Goal: Task Accomplishment & Management: Manage account settings

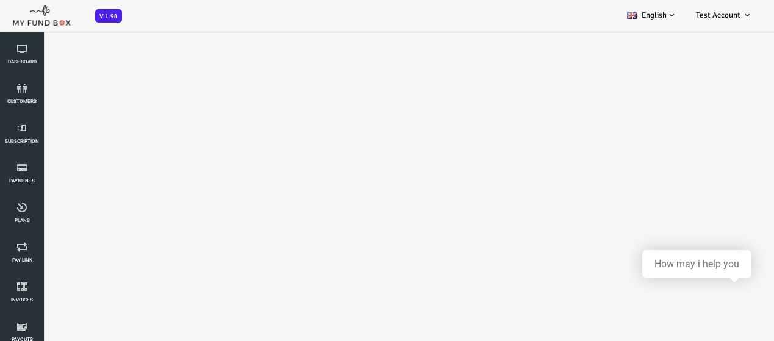
select select "100"
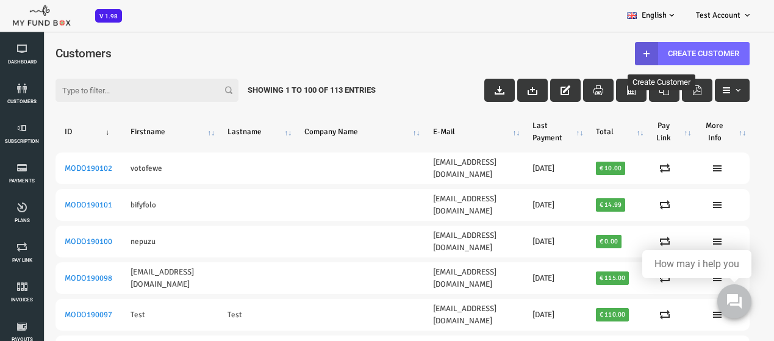
click at [76, 131] on th "ID" at bounding box center [57, 132] width 66 height 32
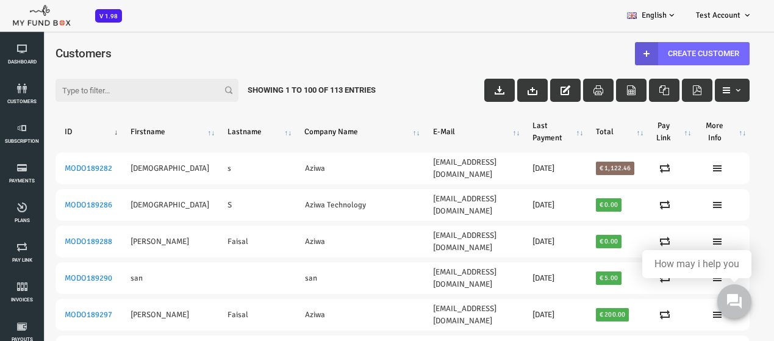
click at [85, 134] on th "ID" at bounding box center [57, 132] width 66 height 32
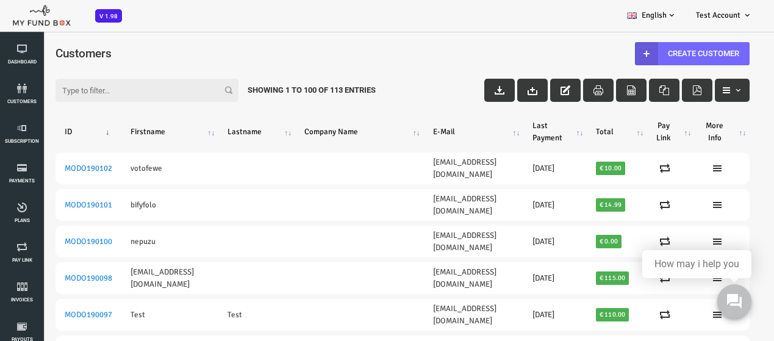
click at [78, 134] on th "ID" at bounding box center [57, 132] width 66 height 32
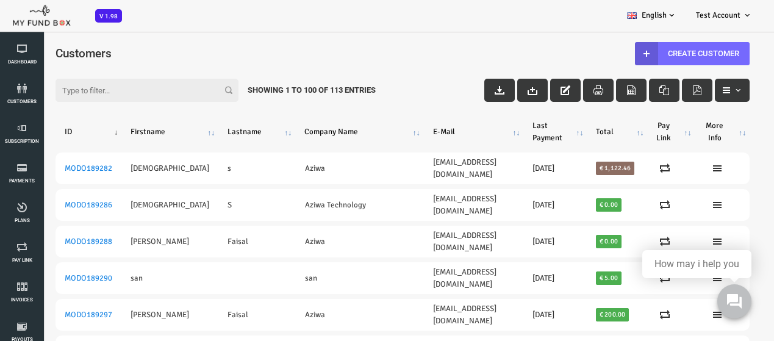
click at [78, 134] on th "ID" at bounding box center [57, 132] width 66 height 32
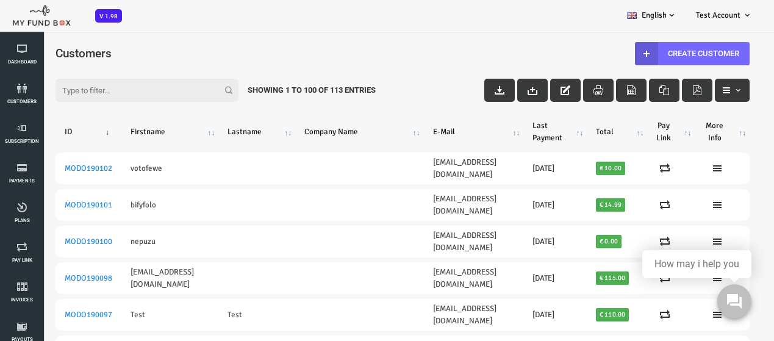
click at [74, 134] on th "ID" at bounding box center [57, 132] width 66 height 32
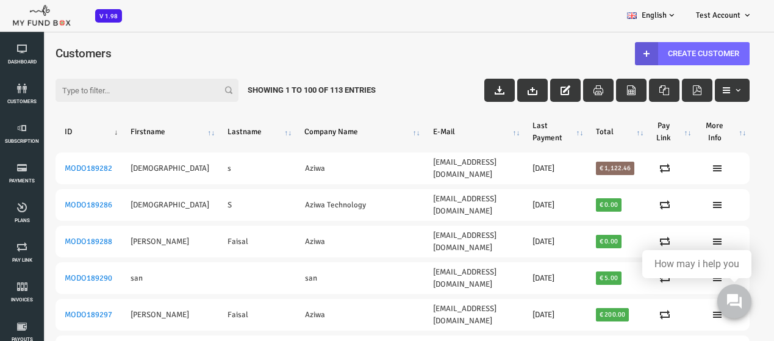
click at [82, 134] on th "ID" at bounding box center [57, 132] width 66 height 32
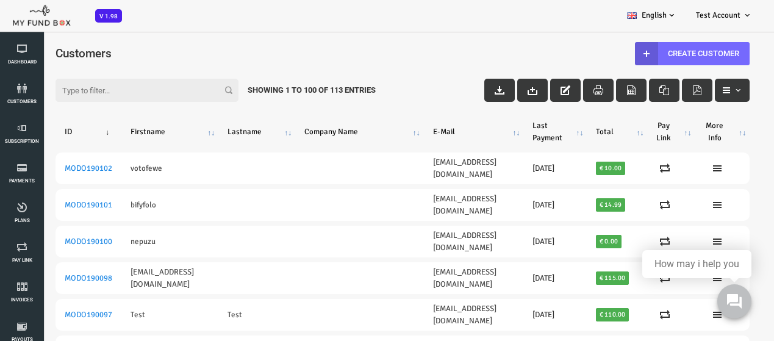
click at [175, 138] on th "Firstname" at bounding box center [138, 132] width 97 height 32
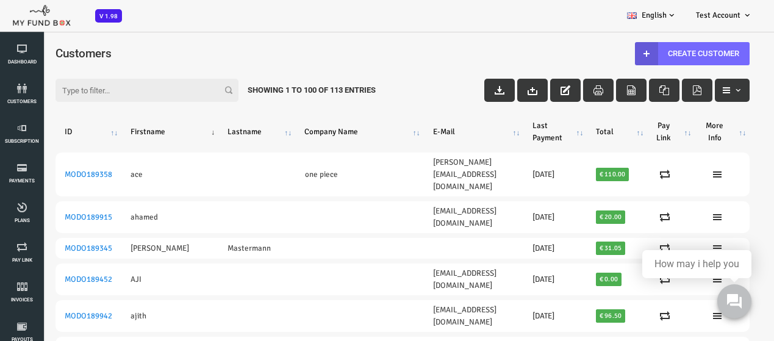
click at [175, 138] on th "Firstname" at bounding box center [138, 132] width 97 height 32
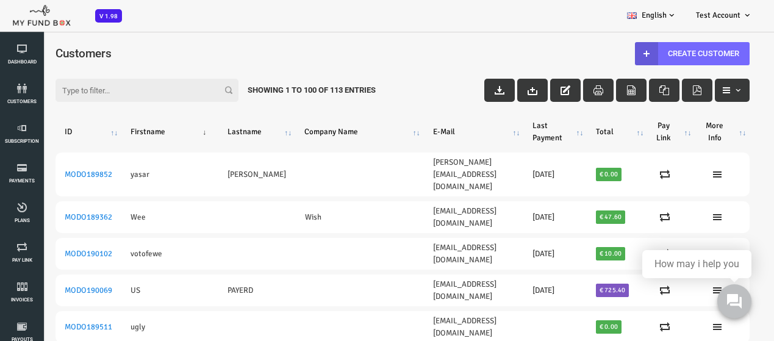
click at [87, 133] on th "ID" at bounding box center [57, 132] width 66 height 32
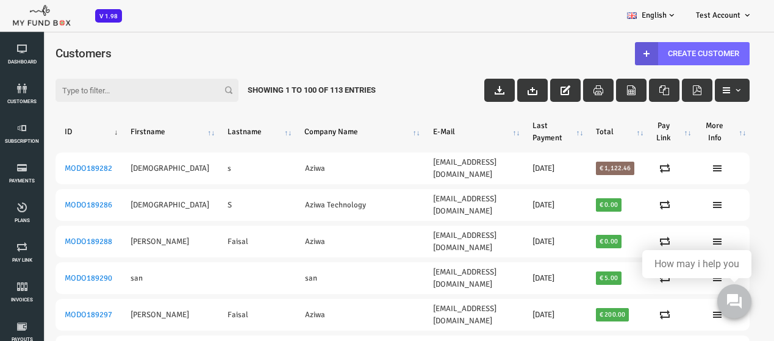
click at [85, 127] on th "ID" at bounding box center [57, 132] width 66 height 32
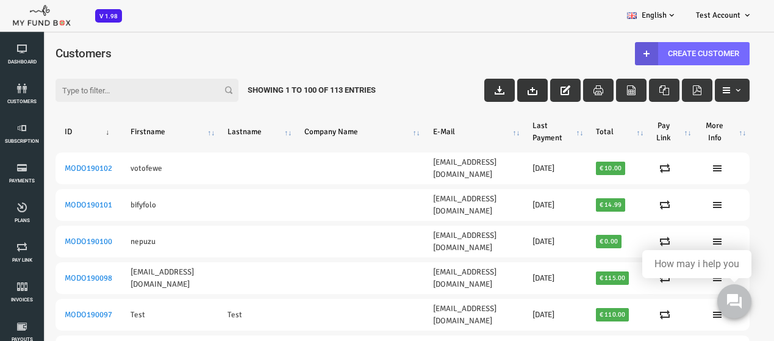
click at [497, 90] on icon "button" at bounding box center [502, 90] width 10 height 10
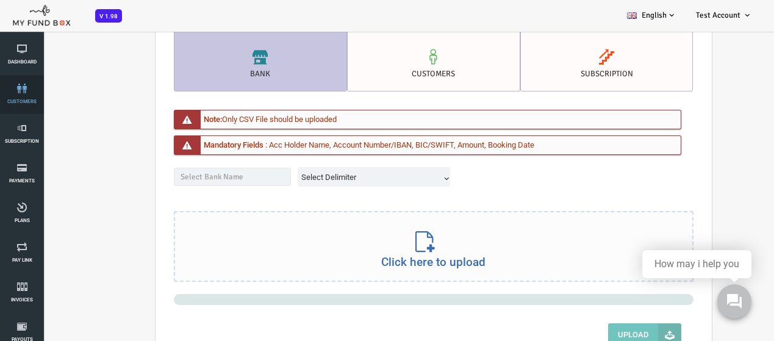
click at [9, 76] on link "customers" at bounding box center [22, 94] width 37 height 39
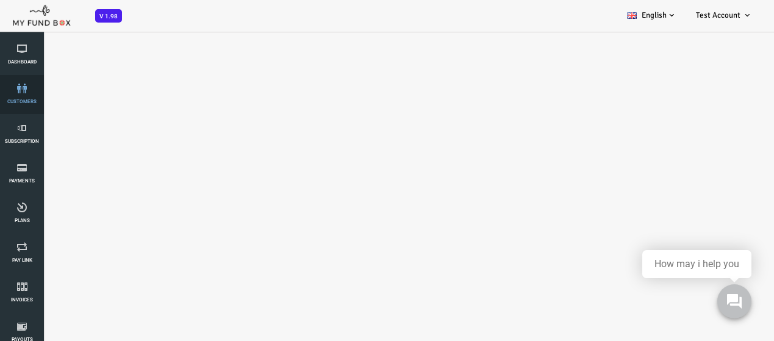
select select "100"
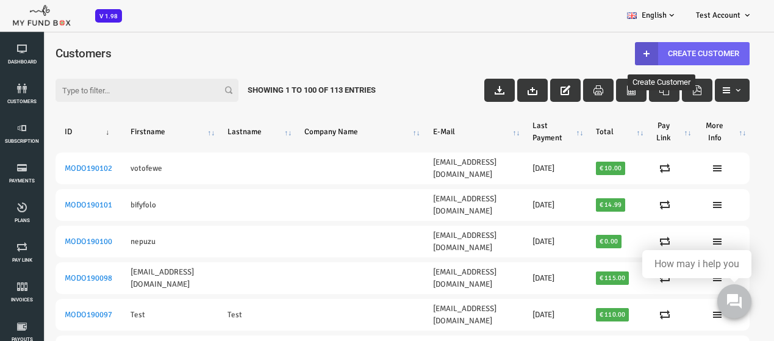
click at [640, 47] on link "Create Customer" at bounding box center [661, 53] width 115 height 23
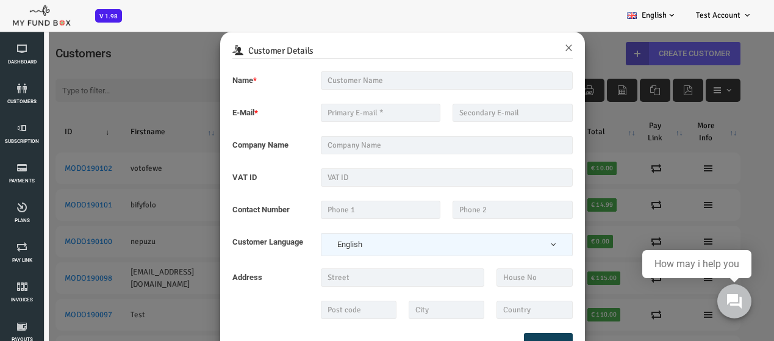
scroll to position [35, 0]
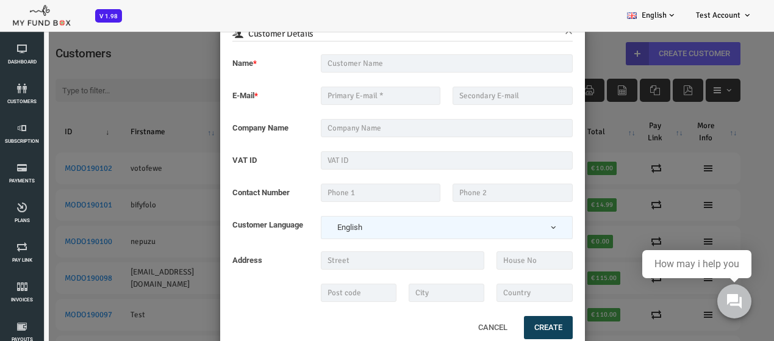
click at [475, 330] on button "Cancel" at bounding box center [462, 328] width 52 height 26
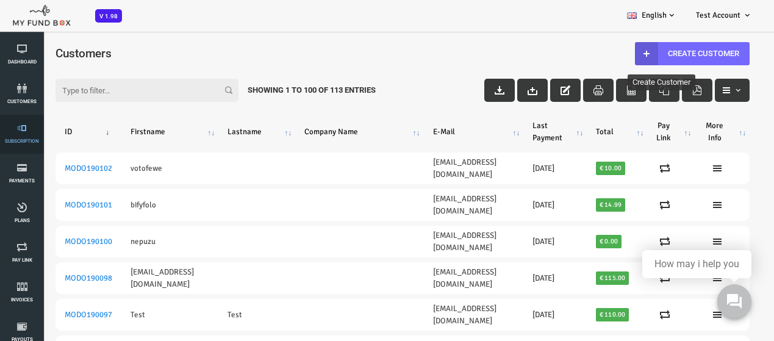
click at [4, 120] on link "Subscription" at bounding box center [22, 134] width 37 height 39
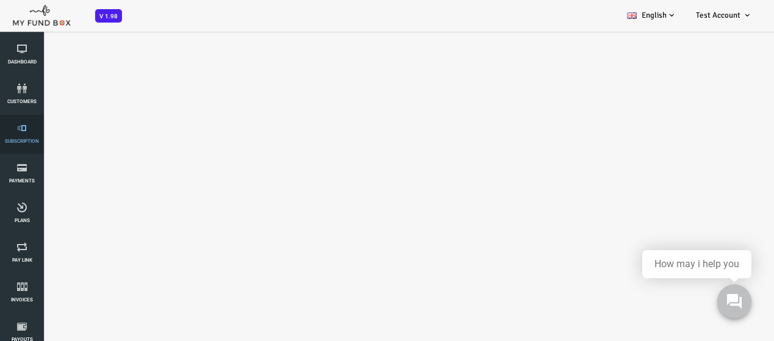
select select "100"
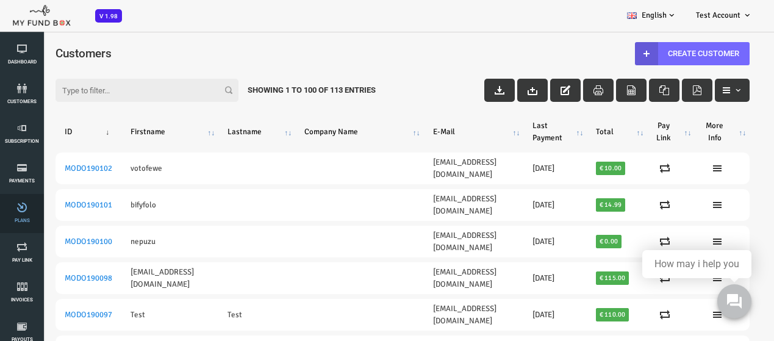
click at [0, 0] on span "Plans" at bounding box center [0, 0] width 0 height 0
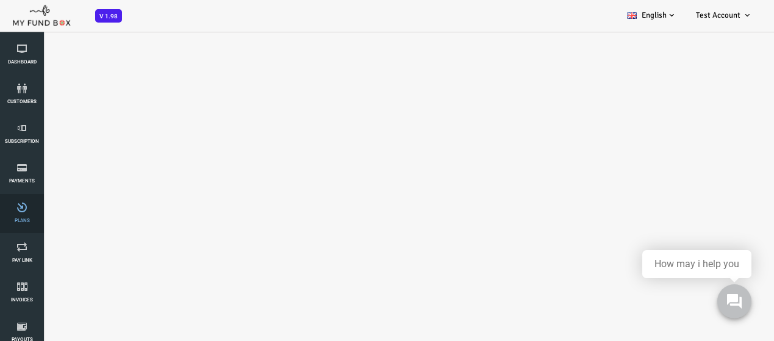
select select "100"
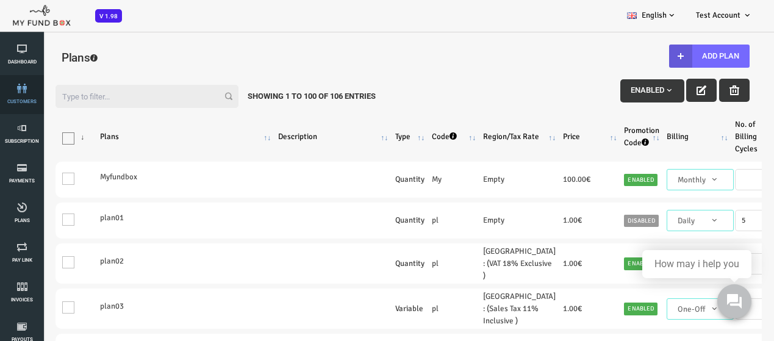
click at [24, 87] on icon at bounding box center [22, 89] width 37 height 10
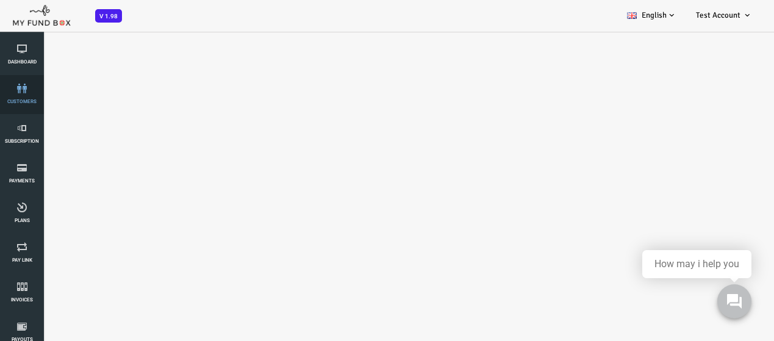
select select "100"
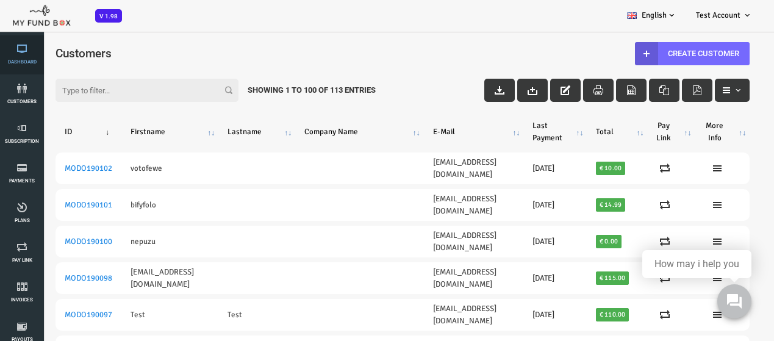
click at [19, 49] on icon at bounding box center [22, 49] width 37 height 10
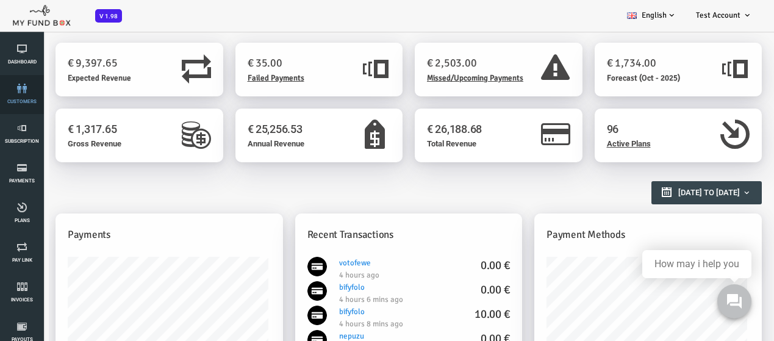
click at [27, 93] on link "customers" at bounding box center [22, 94] width 37 height 39
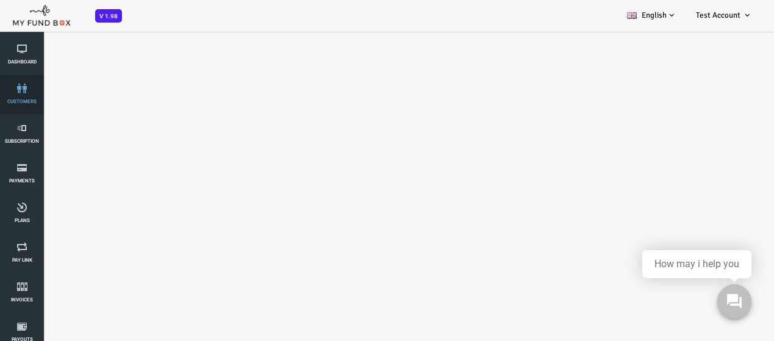
select select "100"
